Goal: Task Accomplishment & Management: Use online tool/utility

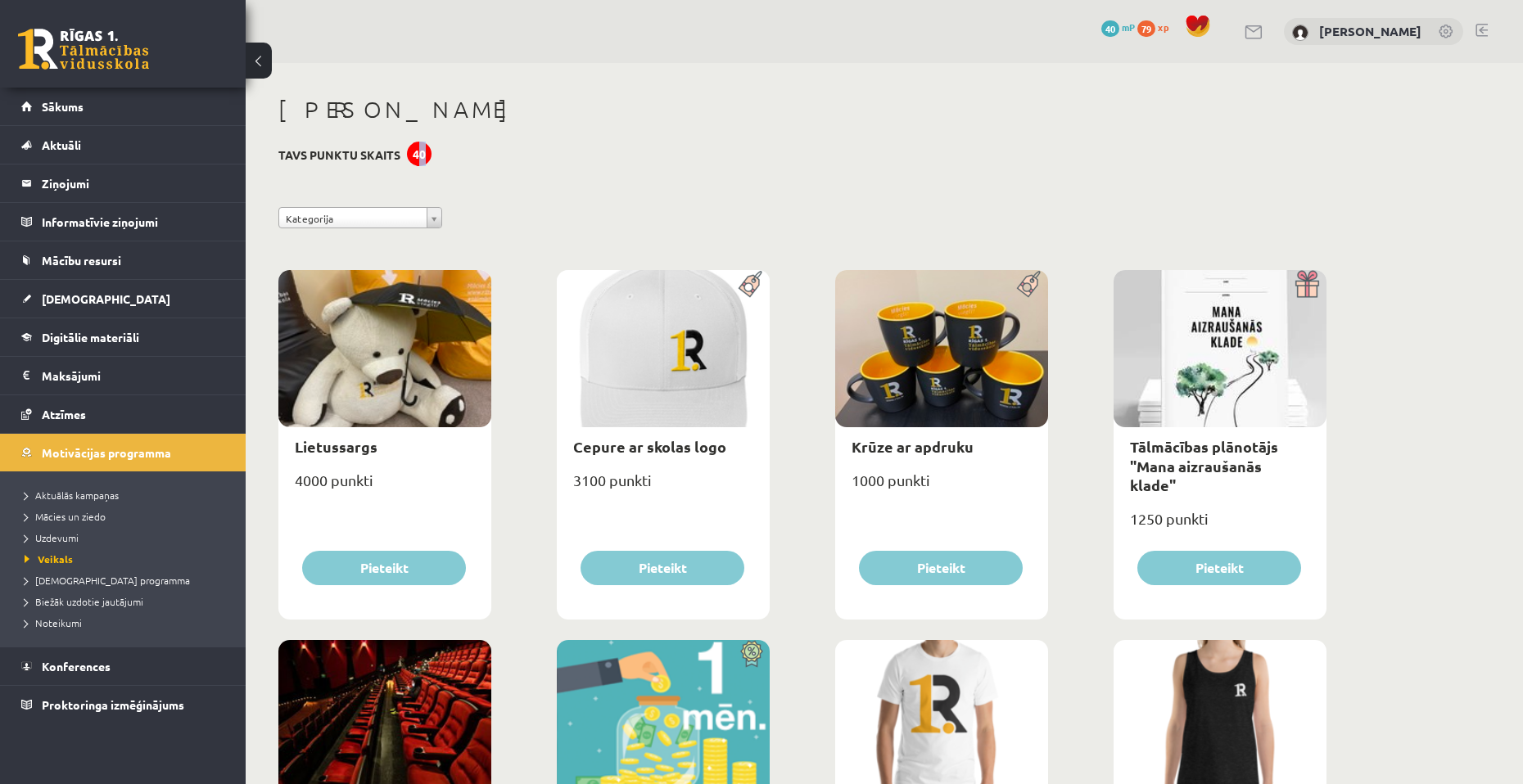
drag, startPoint x: 419, startPoint y: 148, endPoint x: 430, endPoint y: 146, distance: 11.2
click at [82, 429] on link "Atzīmes" at bounding box center [124, 414] width 204 height 38
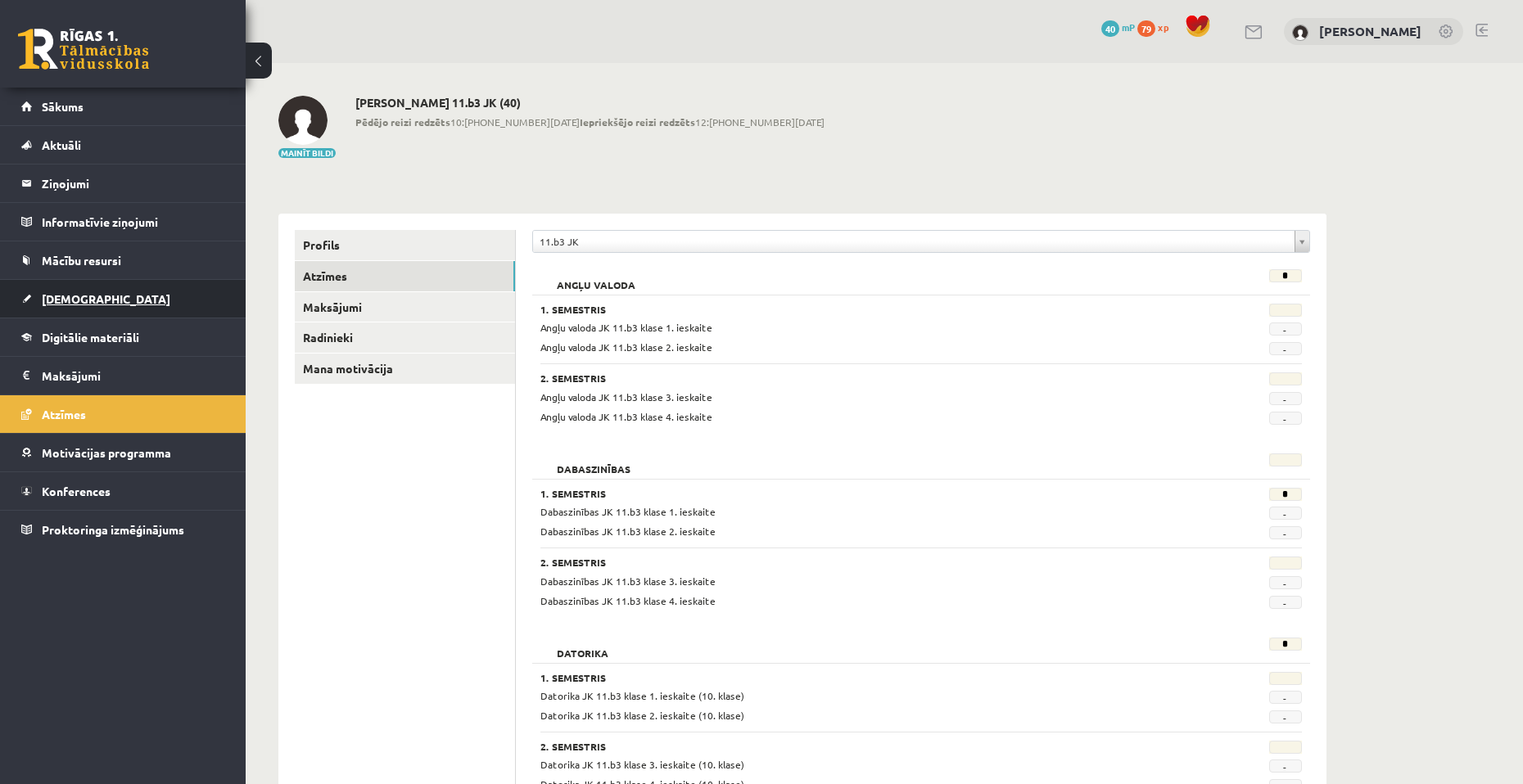
click at [77, 288] on link "[DEMOGRAPHIC_DATA]" at bounding box center [124, 299] width 204 height 38
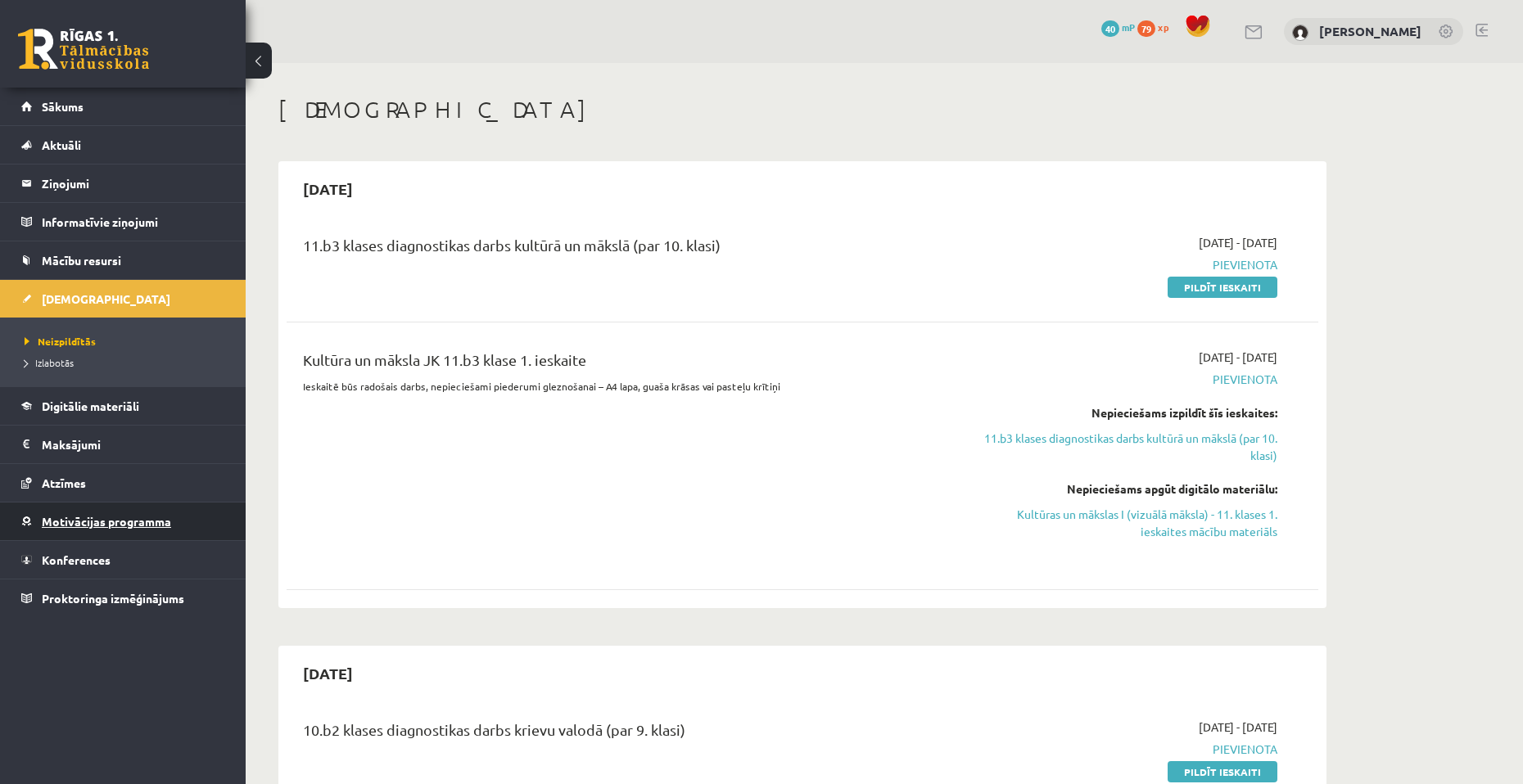
click at [72, 514] on span "Motivācijas programma" at bounding box center [106, 521] width 130 height 15
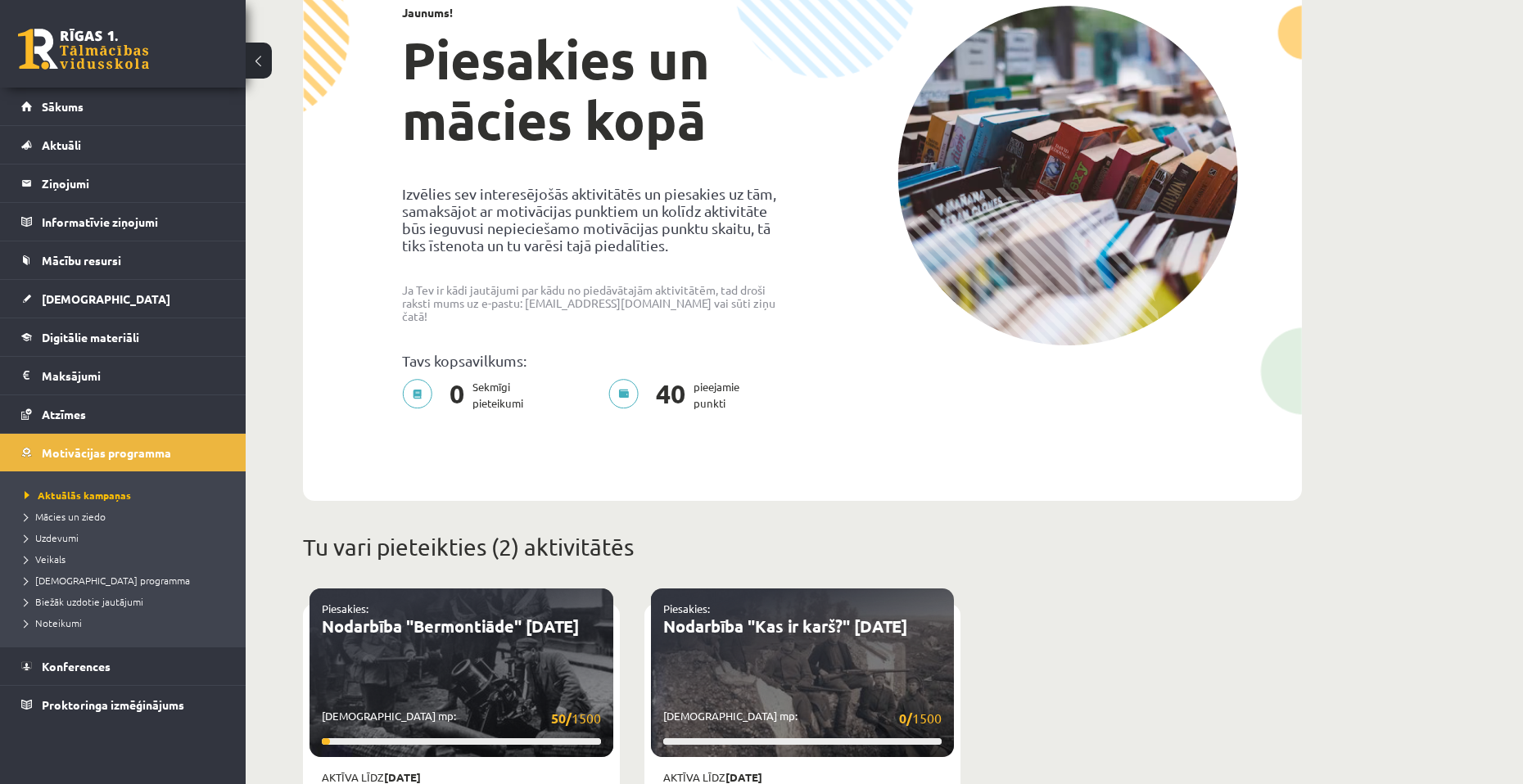
scroll to position [573, 0]
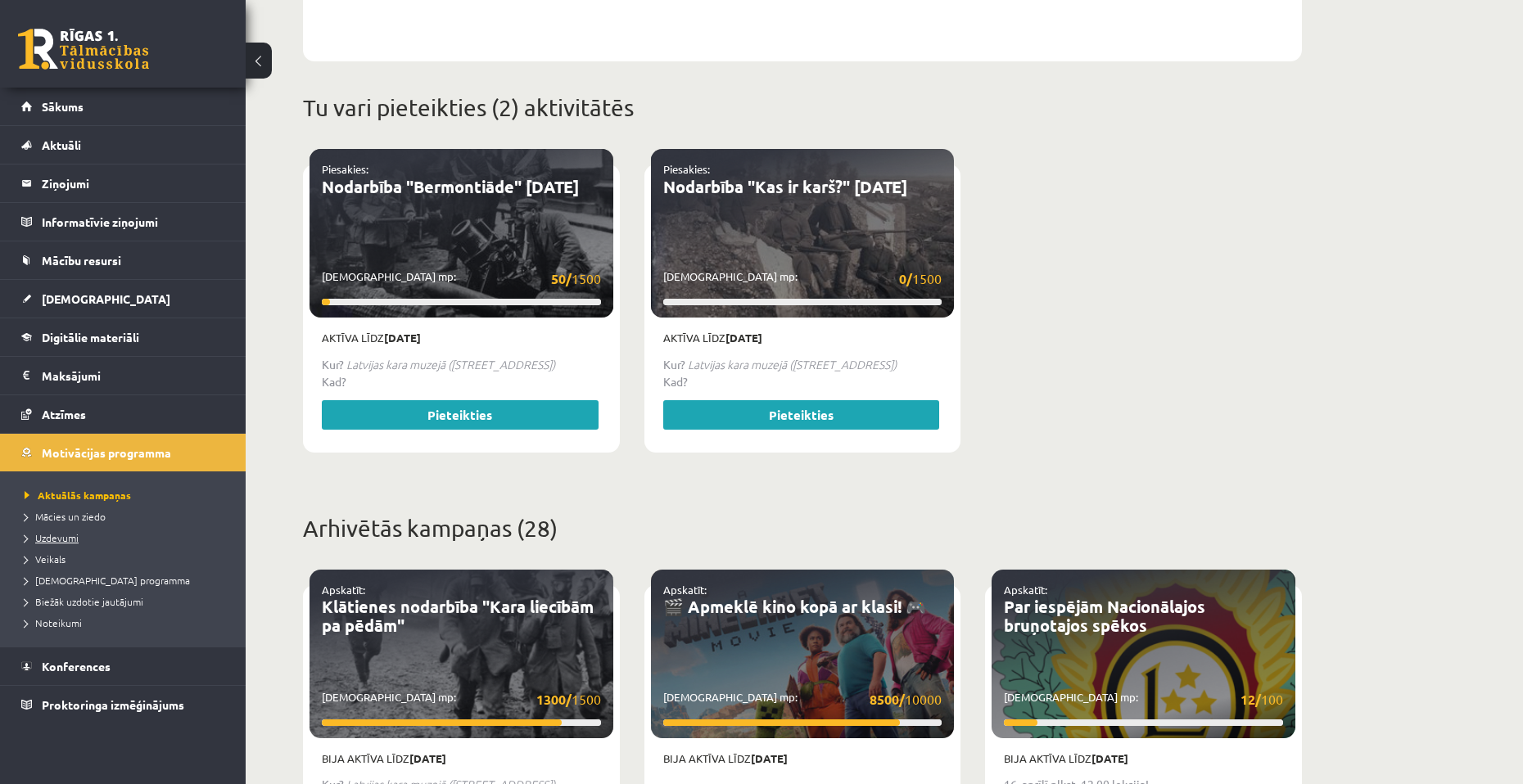
click at [46, 533] on span "Uzdevumi" at bounding box center [51, 537] width 54 height 13
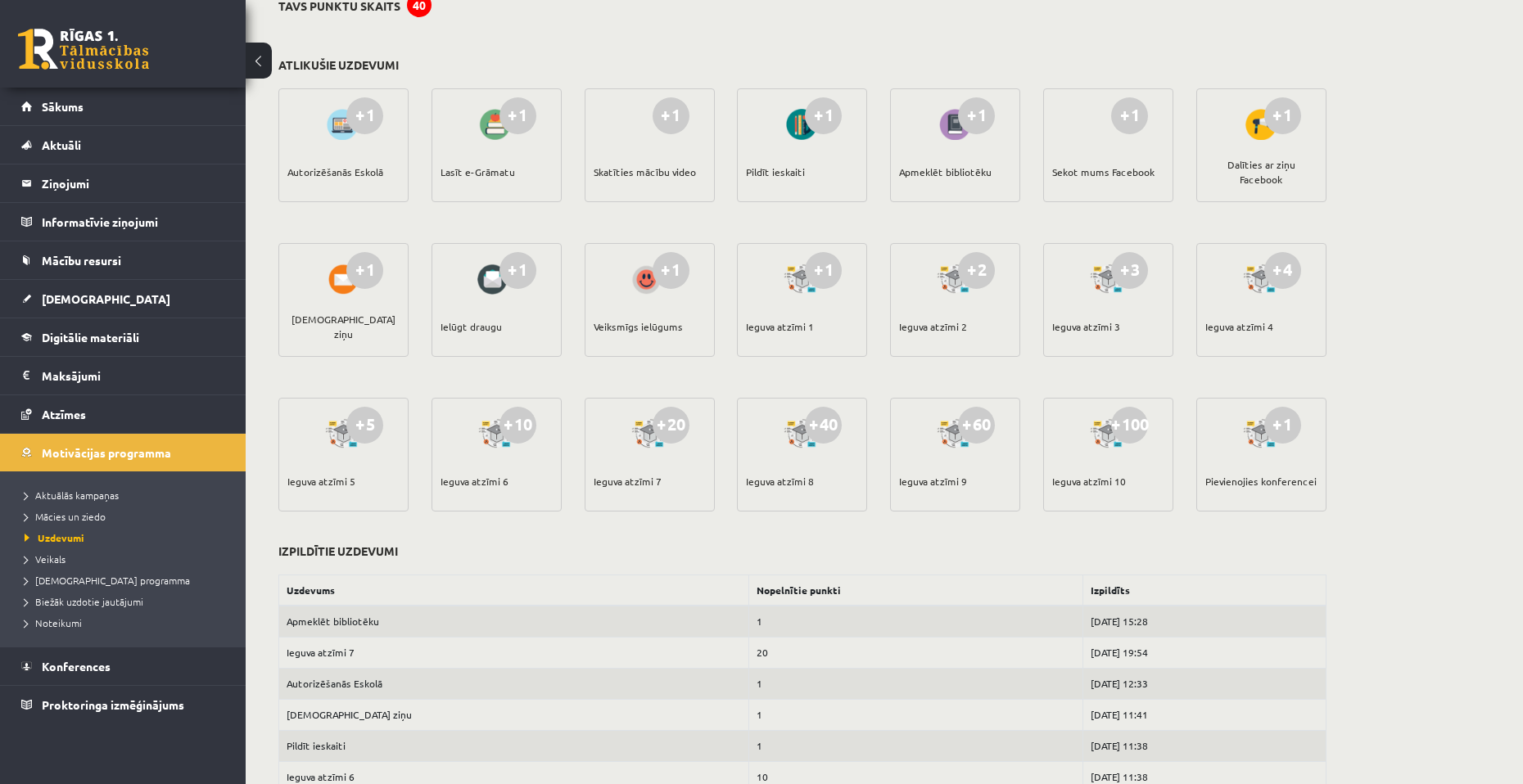
scroll to position [131, 0]
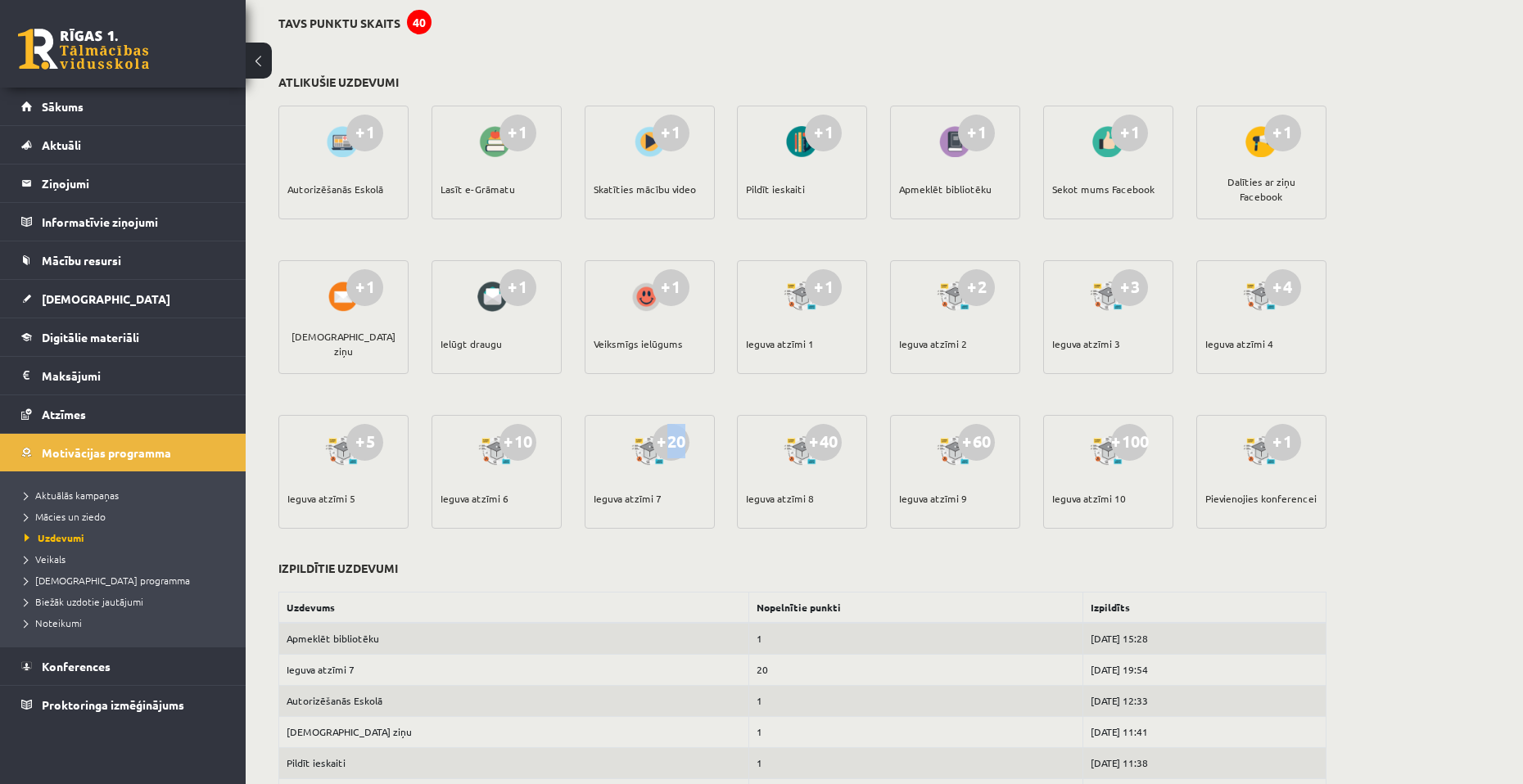
drag, startPoint x: 664, startPoint y: 440, endPoint x: 683, endPoint y: 437, distance: 19.2
click at [683, 437] on div "+20" at bounding box center [670, 442] width 37 height 37
click at [732, 462] on div "+1 Autorizēšanās Eskolā +1 Lasīt e-Grāmatu +1 Skatīties mācību video +1 Pildīt …" at bounding box center [802, 333] width 1056 height 464
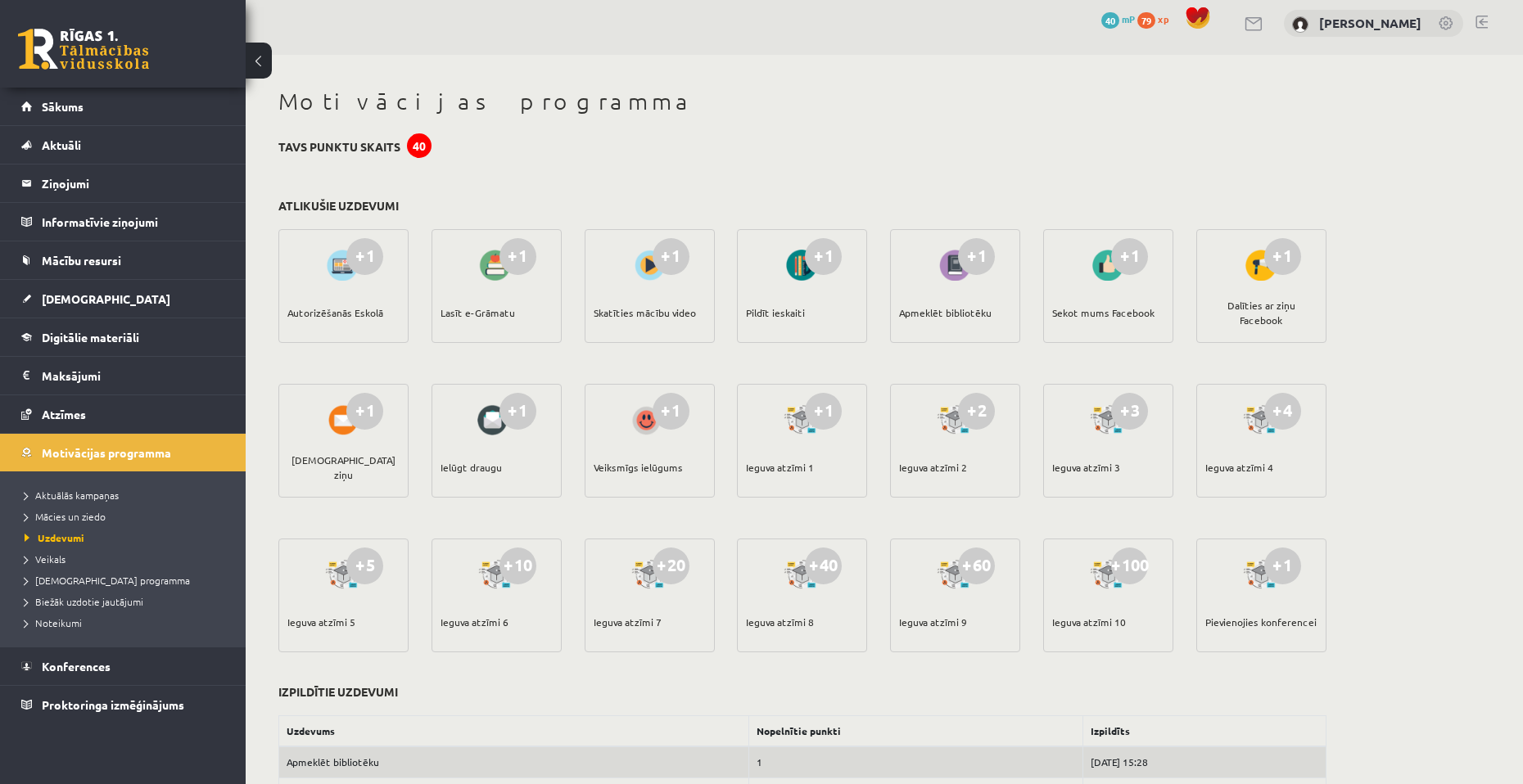
scroll to position [0, 0]
